Goal: Task Accomplishment & Management: Use online tool/utility

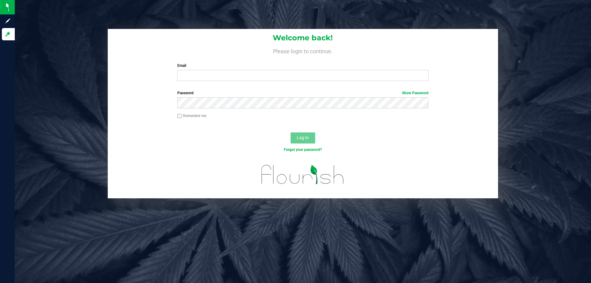
click at [229, 82] on div "Welcome back! Please login to continue. Email Required Please format your email…" at bounding box center [303, 57] width 390 height 57
click at [224, 78] on input "Email" at bounding box center [302, 75] width 251 height 11
type input "[EMAIL_ADDRESS][DOMAIN_NAME]"
click at [291, 132] on button "Log In" at bounding box center [303, 137] width 25 height 11
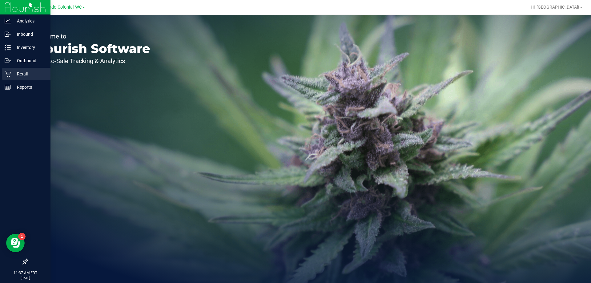
click at [10, 78] on div "Retail" at bounding box center [26, 74] width 49 height 12
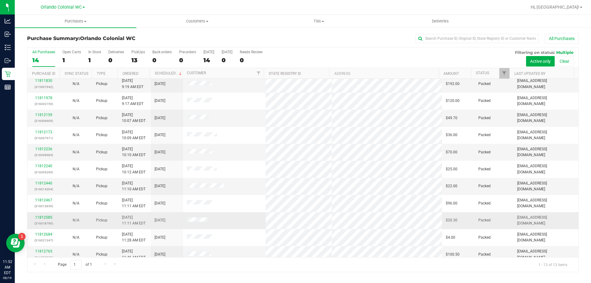
scroll to position [43, 0]
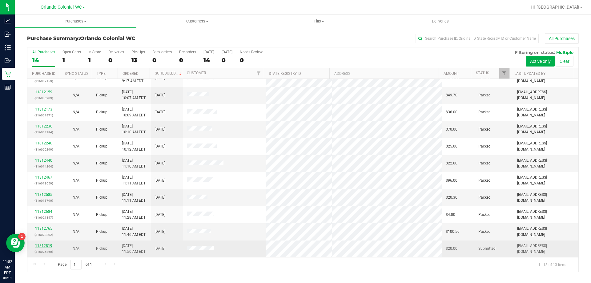
click at [36, 245] on link "11812819" at bounding box center [43, 246] width 17 height 4
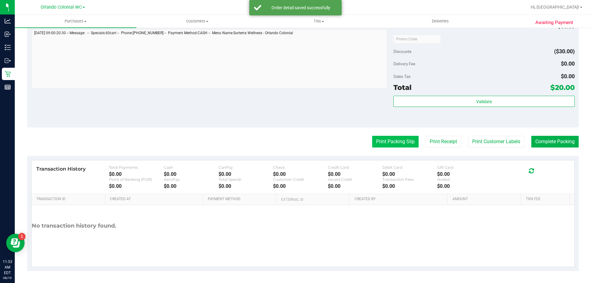
scroll to position [220, 0]
click at [403, 135] on purchase-details "Back Edit Purchase Cancel Purchase View Profile # 11812819 BioTrack ID: - Submi…" at bounding box center [303, 42] width 552 height 458
click at [404, 143] on button "Print Packing Slip" at bounding box center [395, 141] width 46 height 12
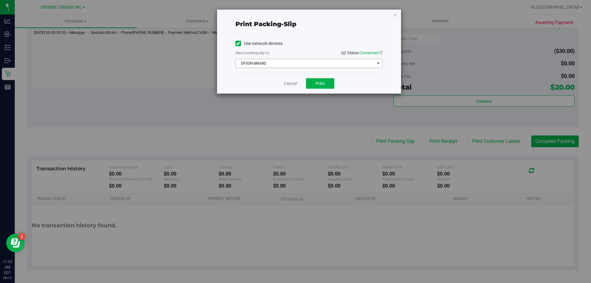
click at [307, 64] on span "EPSON-BRIARD" at bounding box center [305, 63] width 139 height 9
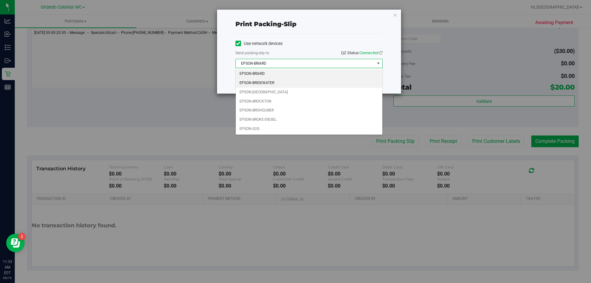
click at [288, 81] on li "EPSON-BRIDEWATER" at bounding box center [309, 83] width 147 height 9
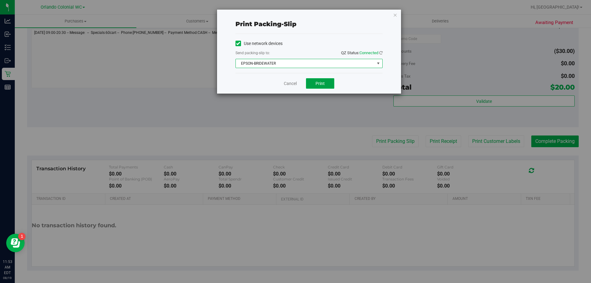
click at [322, 81] on span "Print" at bounding box center [320, 83] width 9 height 5
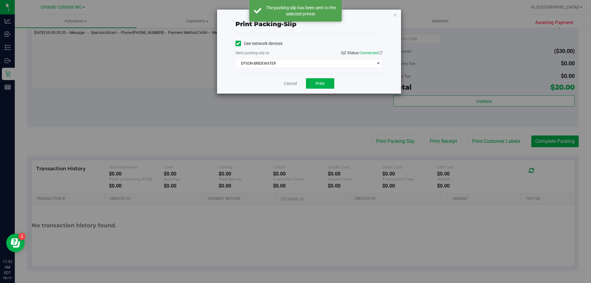
click at [285, 93] on div "Cancel Print" at bounding box center [309, 83] width 147 height 21
click at [288, 83] on link "Cancel" at bounding box center [290, 83] width 13 height 6
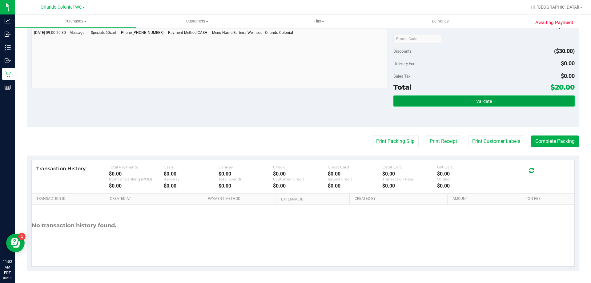
click at [495, 100] on button "Validate" at bounding box center [483, 100] width 181 height 11
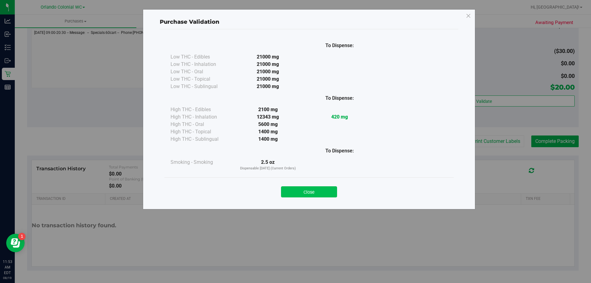
click at [317, 189] on button "Close" at bounding box center [309, 191] width 56 height 11
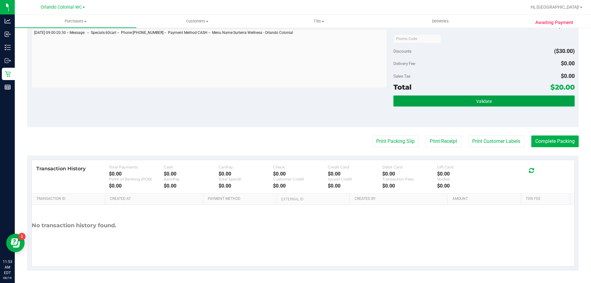
click at [539, 99] on button "Validate" at bounding box center [483, 100] width 181 height 11
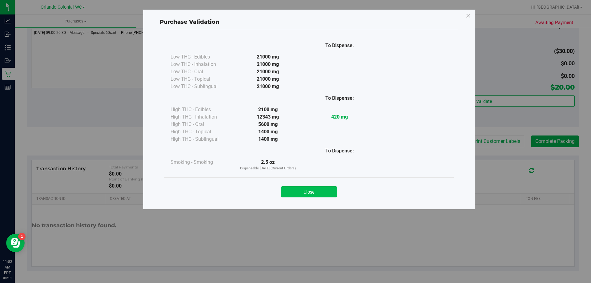
click at [310, 193] on button "Close" at bounding box center [309, 191] width 56 height 11
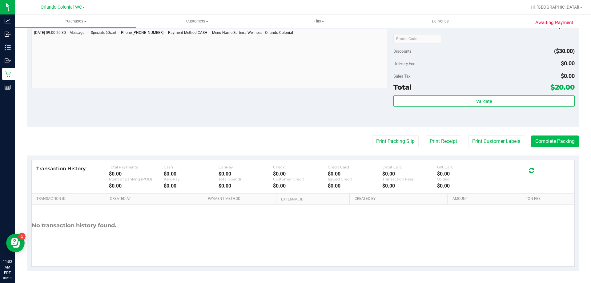
click at [541, 145] on button "Complete Packing" at bounding box center [554, 141] width 47 height 12
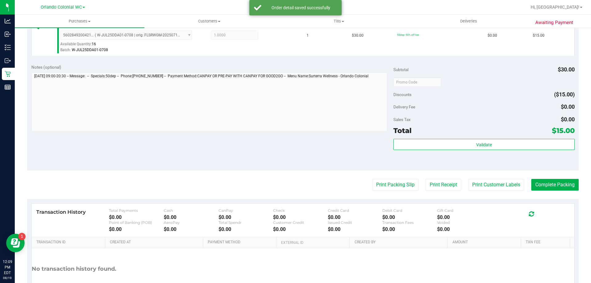
scroll to position [185, 0]
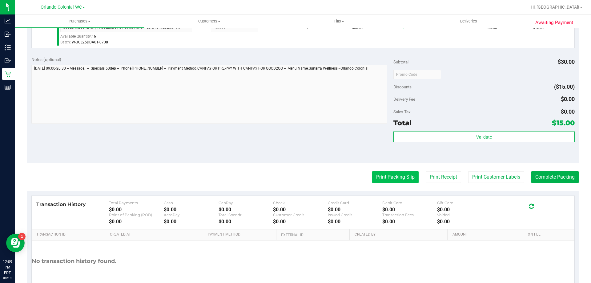
click at [393, 175] on button "Print Packing Slip" at bounding box center [395, 177] width 46 height 12
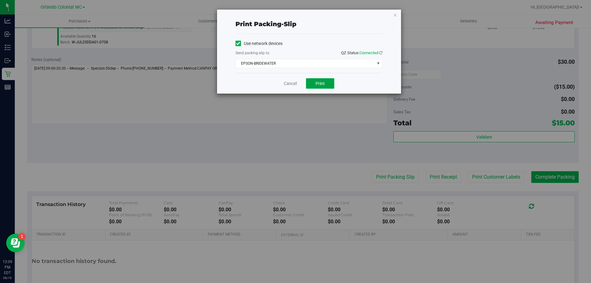
click at [319, 87] on button "Print" at bounding box center [320, 83] width 28 height 10
click at [286, 82] on link "Cancel" at bounding box center [290, 83] width 13 height 6
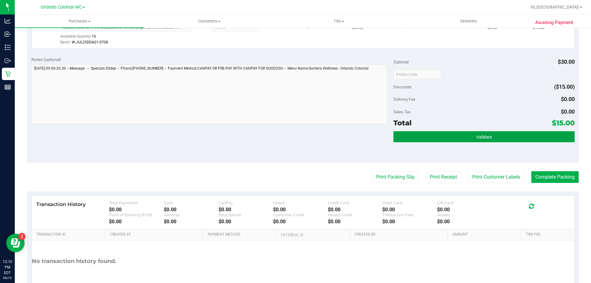
click at [553, 137] on button "Validate" at bounding box center [483, 136] width 181 height 11
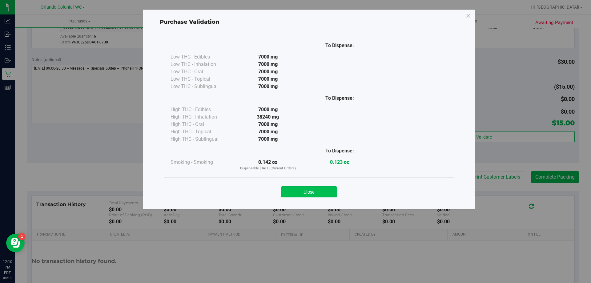
click at [315, 193] on button "Close" at bounding box center [309, 191] width 56 height 11
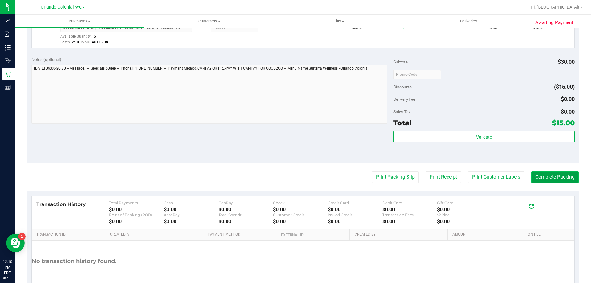
drag, startPoint x: 547, startPoint y: 175, endPoint x: 549, endPoint y: 178, distance: 3.5
click at [547, 177] on button "Complete Packing" at bounding box center [554, 177] width 47 height 12
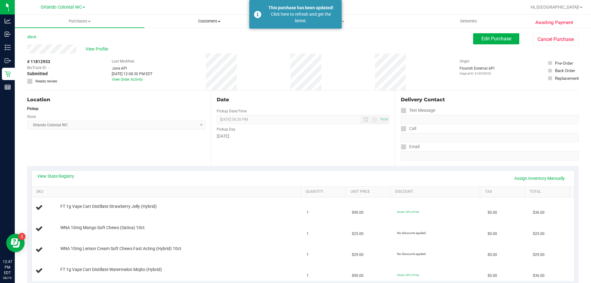
click at [245, 25] on uib-tab-heading "Customers All customers Add a new customer All physicians" at bounding box center [209, 21] width 129 height 12
click at [252, 23] on div "This purchase has been updated! Click here to refresh and get the latest." at bounding box center [295, 14] width 92 height 29
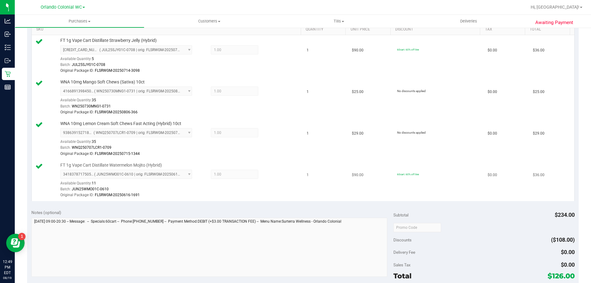
scroll to position [216, 0]
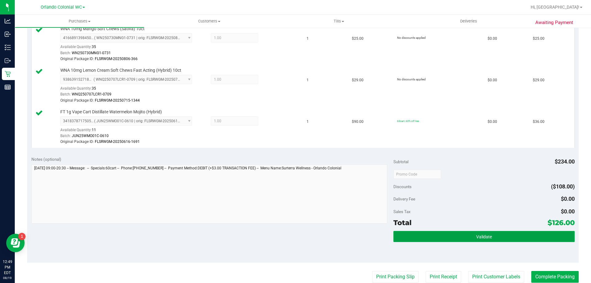
click at [405, 242] on button "Validate" at bounding box center [483, 236] width 181 height 11
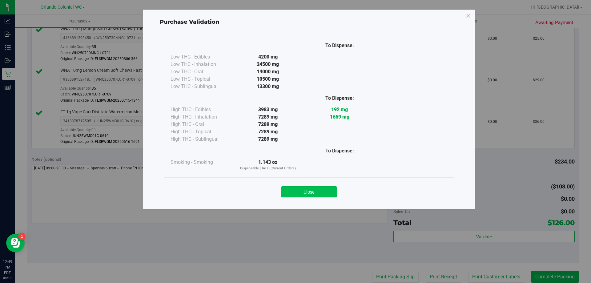
click at [312, 191] on button "Close" at bounding box center [309, 191] width 56 height 11
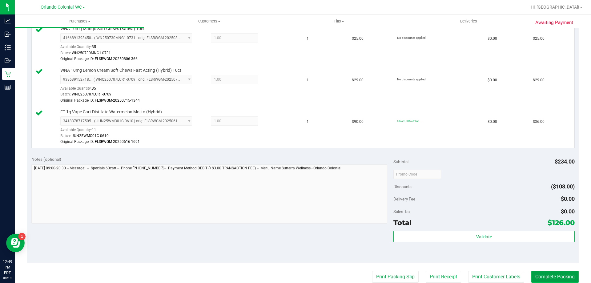
click at [552, 272] on button "Complete Packing" at bounding box center [554, 277] width 47 height 12
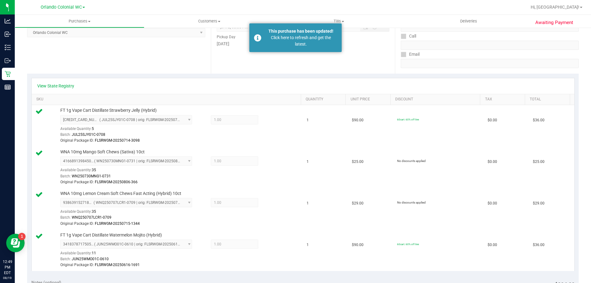
scroll to position [0, 0]
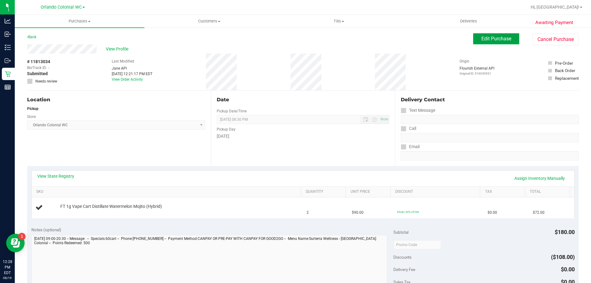
click at [486, 37] on span "Edit Purchase" at bounding box center [497, 39] width 30 height 6
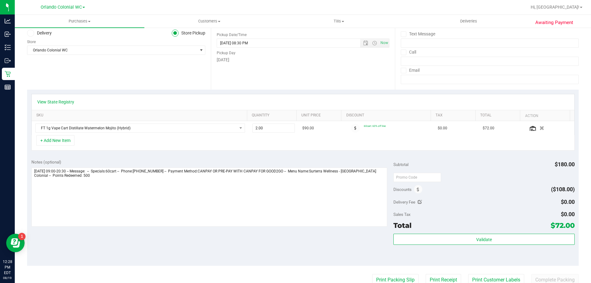
scroll to position [123, 0]
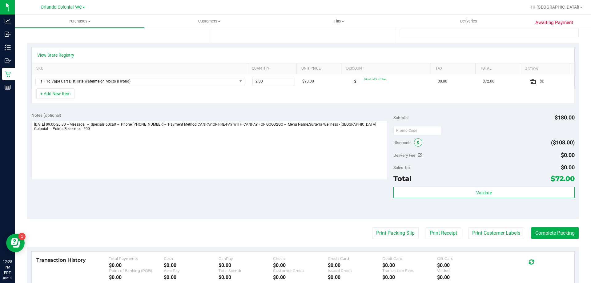
click at [417, 144] on icon at bounding box center [418, 143] width 2 height 4
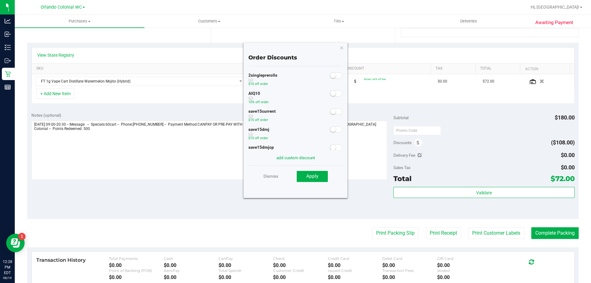
click at [331, 96] on span at bounding box center [336, 93] width 12 height 6
click at [317, 169] on div "Dismiss Apply" at bounding box center [295, 176] width 94 height 22
click at [316, 173] on button "Apply" at bounding box center [312, 176] width 31 height 11
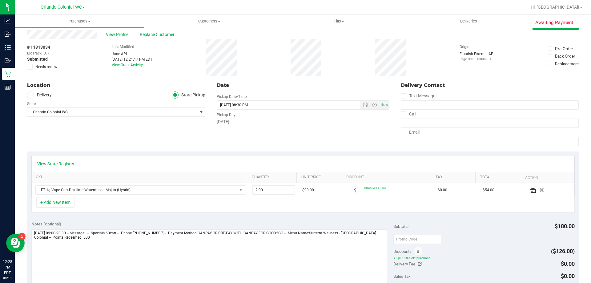
scroll to position [0, 0]
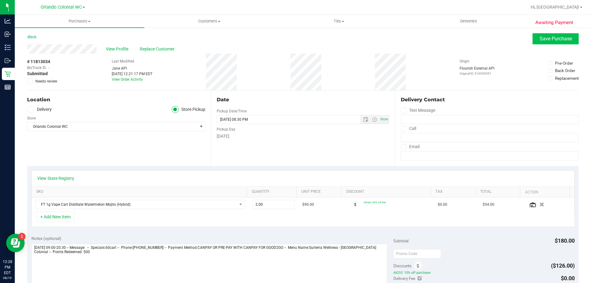
click at [558, 36] on span "Save Purchase" at bounding box center [556, 39] width 32 height 6
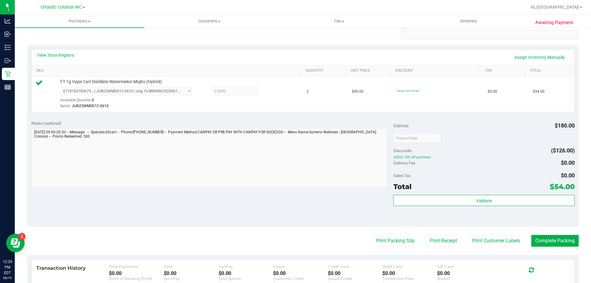
scroll to position [128, 0]
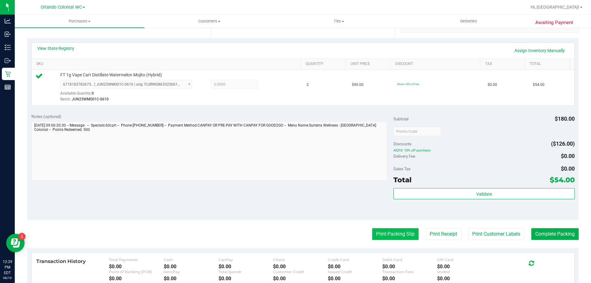
click at [380, 229] on button "Print Packing Slip" at bounding box center [395, 234] width 46 height 12
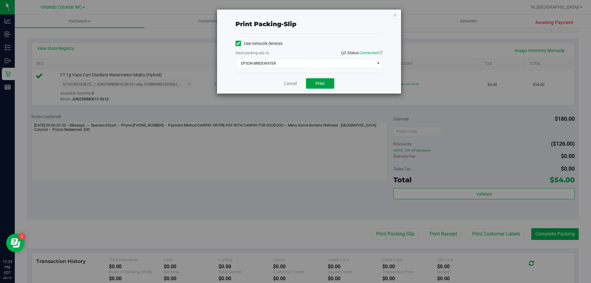
click at [324, 86] on button "Print" at bounding box center [320, 83] width 28 height 10
click at [287, 82] on link "Cancel" at bounding box center [290, 83] width 13 height 6
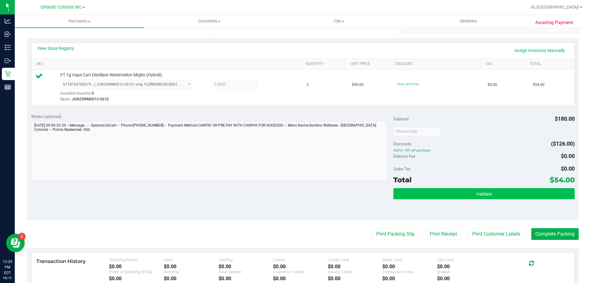
click at [472, 198] on button "Validate" at bounding box center [483, 193] width 181 height 11
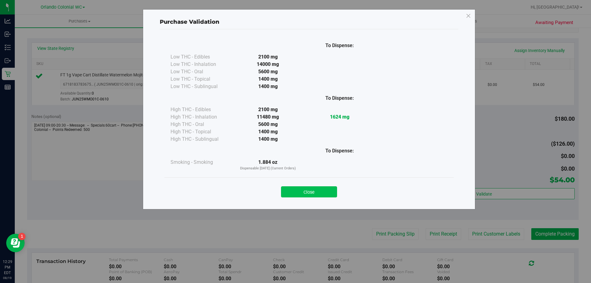
click at [307, 193] on button "Close" at bounding box center [309, 191] width 56 height 11
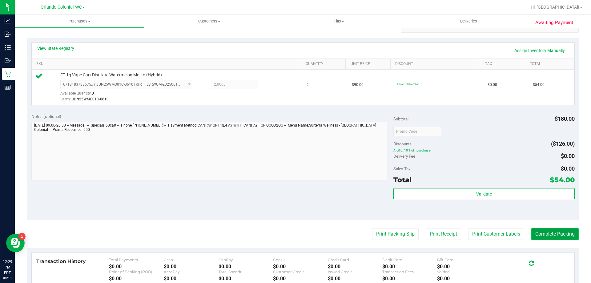
click at [562, 239] on button "Complete Packing" at bounding box center [554, 234] width 47 height 12
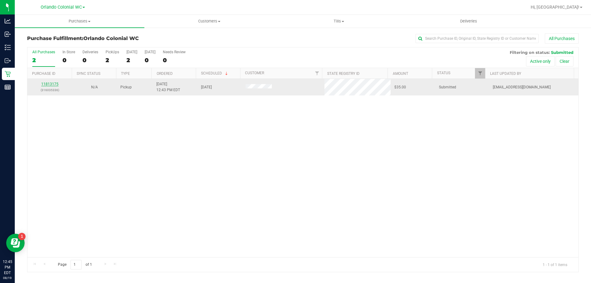
click at [53, 85] on link "11813175" at bounding box center [49, 84] width 17 height 4
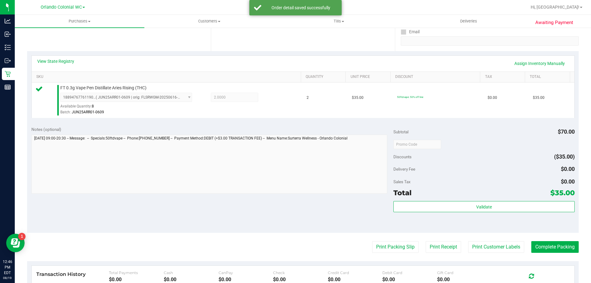
scroll to position [124, 0]
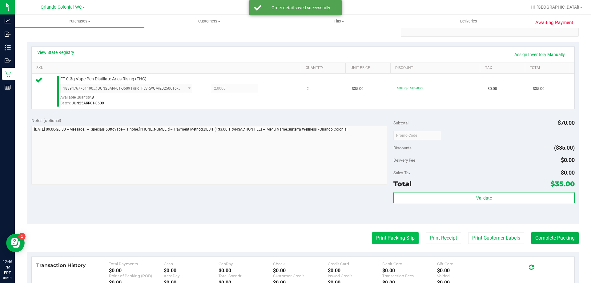
click at [389, 242] on button "Print Packing Slip" at bounding box center [395, 238] width 46 height 12
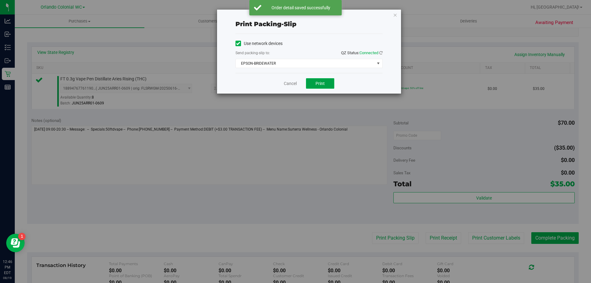
click at [317, 86] on button "Print" at bounding box center [320, 83] width 28 height 10
click at [292, 81] on link "Cancel" at bounding box center [290, 83] width 13 height 6
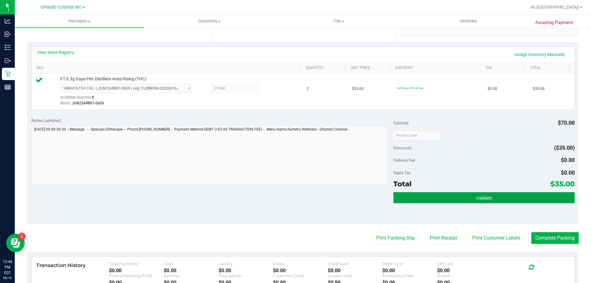
click at [470, 196] on button "Validate" at bounding box center [483, 197] width 181 height 11
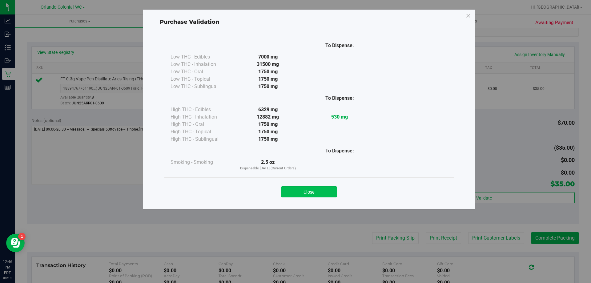
click at [301, 193] on button "Close" at bounding box center [309, 191] width 56 height 11
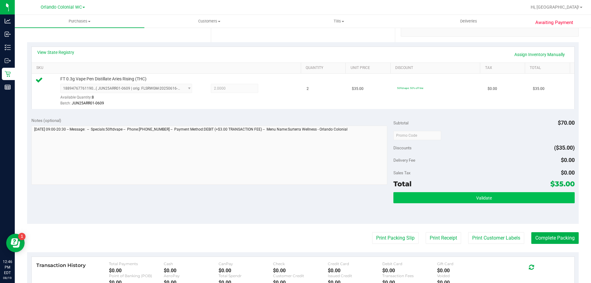
click at [537, 202] on button "Validate" at bounding box center [483, 197] width 181 height 11
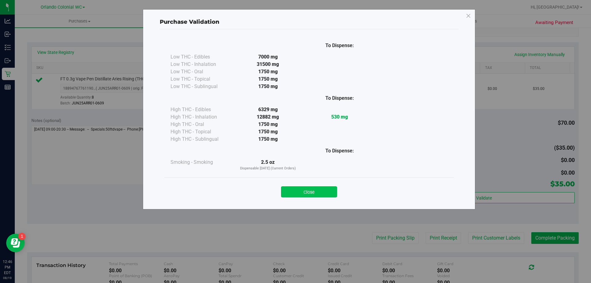
click at [309, 192] on button "Close" at bounding box center [309, 191] width 56 height 11
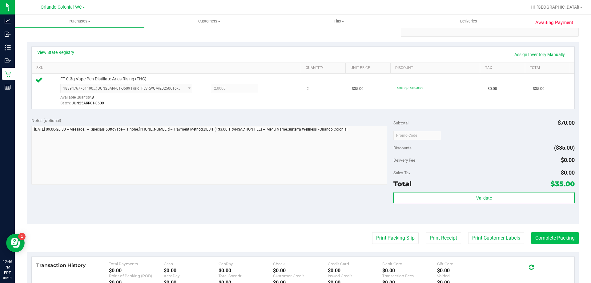
click at [560, 243] on button "Complete Packing" at bounding box center [554, 238] width 47 height 12
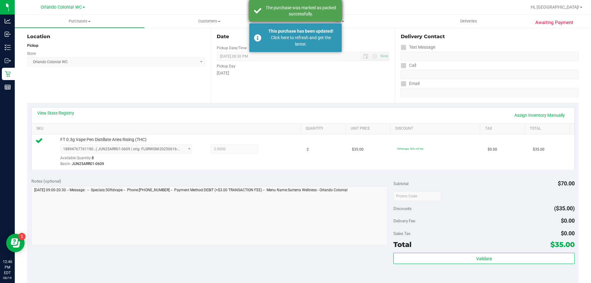
scroll to position [0, 0]
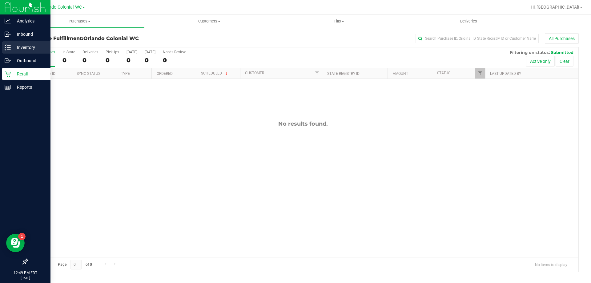
click at [30, 48] on p "Inventory" at bounding box center [29, 47] width 37 height 7
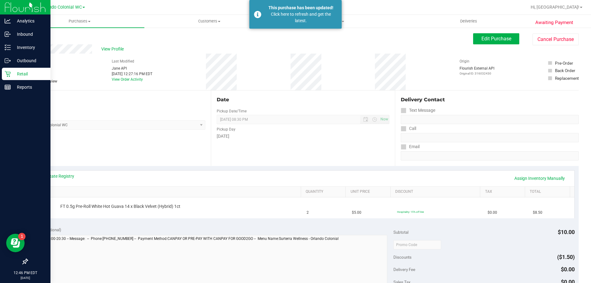
click at [21, 75] on p "Retail" at bounding box center [29, 73] width 37 height 7
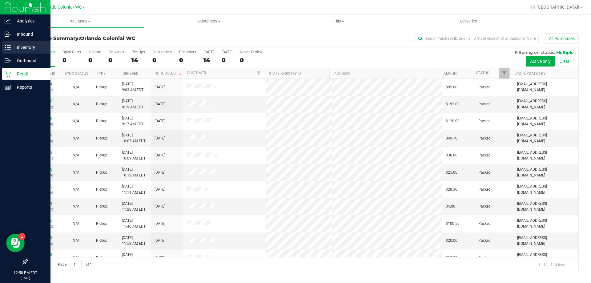
click at [14, 50] on p "Inventory" at bounding box center [29, 47] width 37 height 7
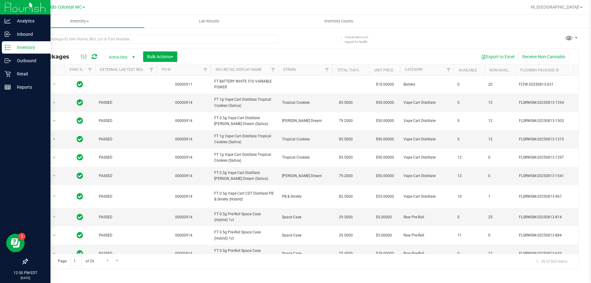
click at [143, 29] on div at bounding box center [165, 39] width 276 height 20
click at [146, 42] on input "text" at bounding box center [153, 38] width 252 height 9
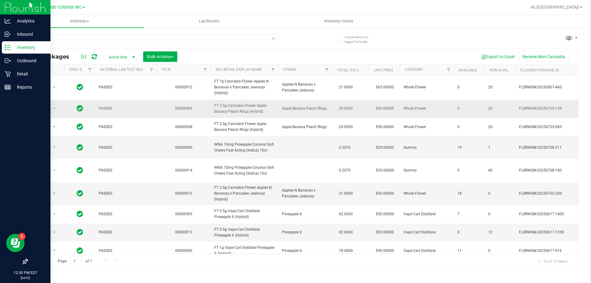
click at [232, 105] on span "FT 3.5g Cannabis Flower Apple Banana Peach Ringz (Hybrid)" at bounding box center [244, 109] width 60 height 12
copy tr "FT 3.5g Cannabis Flower Apple Banana Peach Ringz (Hybrid)"
click at [86, 39] on input "apple" at bounding box center [153, 38] width 252 height 9
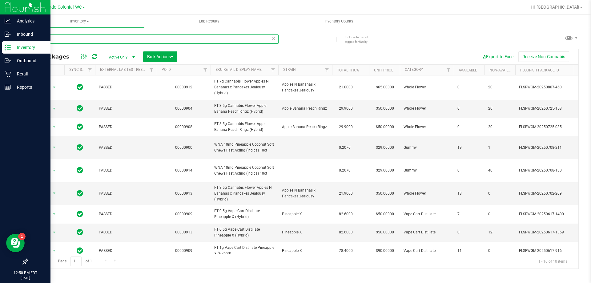
click at [86, 38] on input "apple" at bounding box center [153, 38] width 252 height 9
paste input "FT 3.5g Cannabis Flower Apple Banana Peach Ringz (Hybrid)"
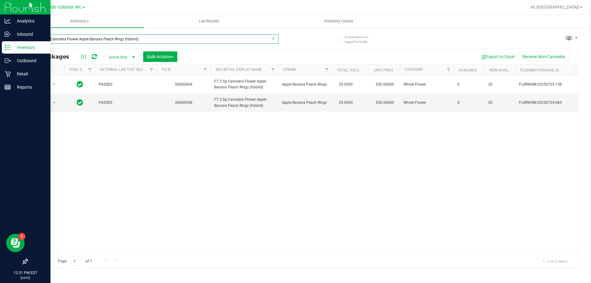
type input "FT 3.5g Cannabis Flower Apple Banana Peach Ringz (Hybrid)"
click at [111, 173] on div "Action Action Edit attributes Global inventory Locate package Package audit log…" at bounding box center [302, 164] width 551 height 178
click at [40, 105] on span "Action" at bounding box center [42, 103] width 17 height 9
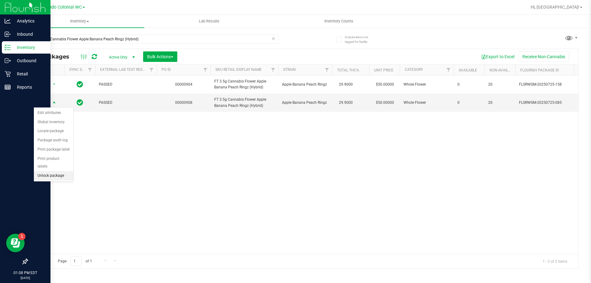
click at [46, 171] on li "Unlock package" at bounding box center [53, 175] width 39 height 9
